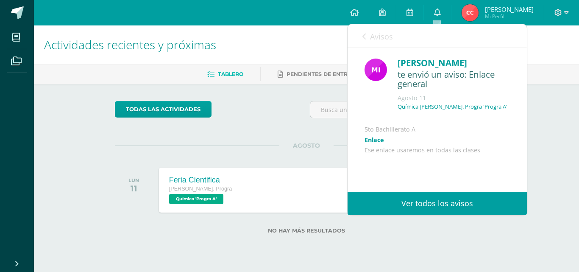
click at [470, 12] on img at bounding box center [469, 12] width 17 height 17
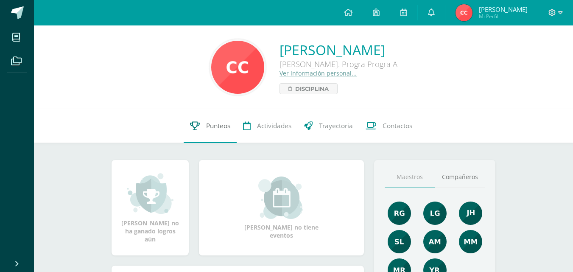
click at [194, 126] on icon at bounding box center [195, 125] width 10 height 9
